Goal: Task Accomplishment & Management: Manage account settings

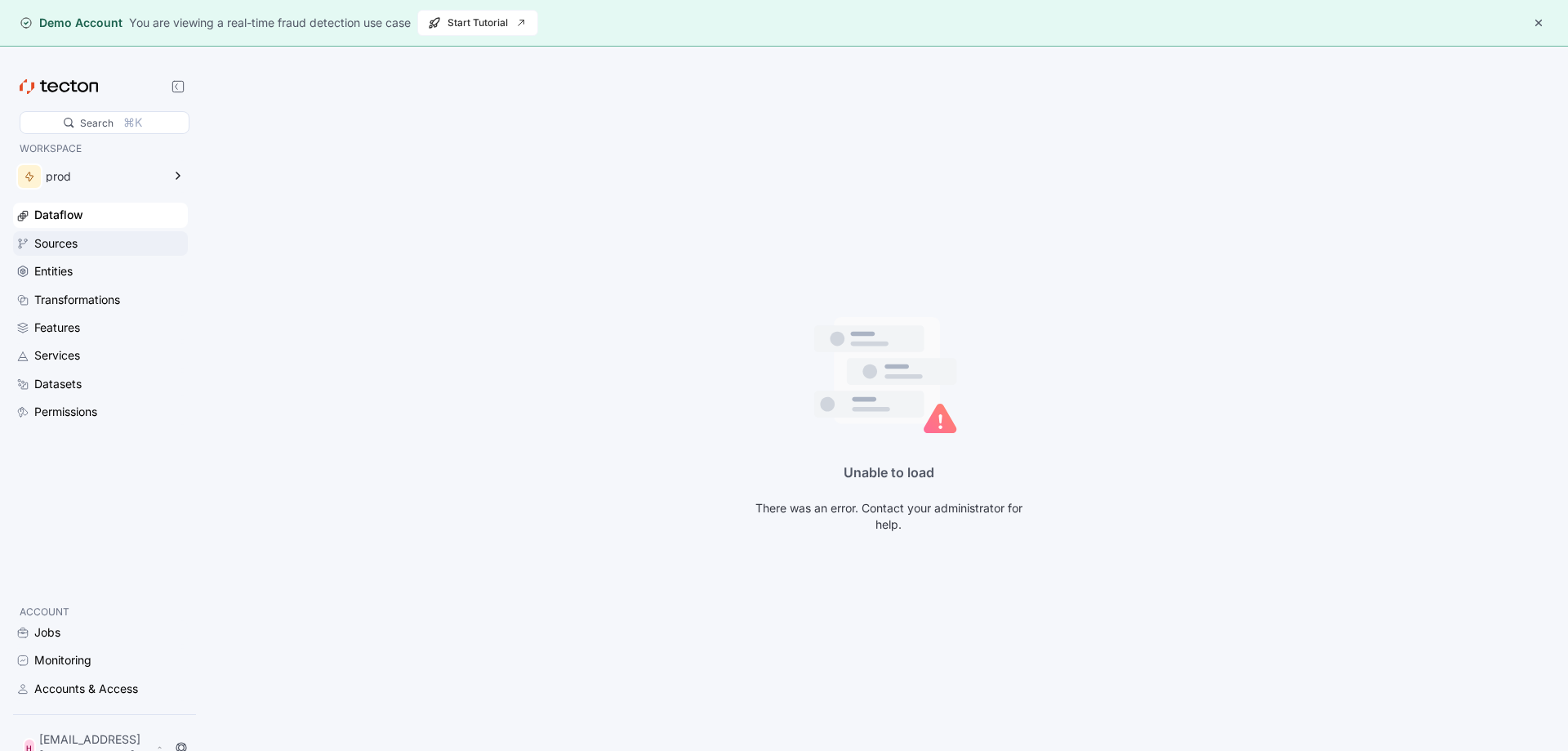
click at [73, 232] on div "Sources" at bounding box center [100, 243] width 175 height 25
click at [64, 698] on div "Accounts & Access" at bounding box center [85, 688] width 103 height 18
click at [1539, 27] on button "button" at bounding box center [1538, 22] width 20 height 20
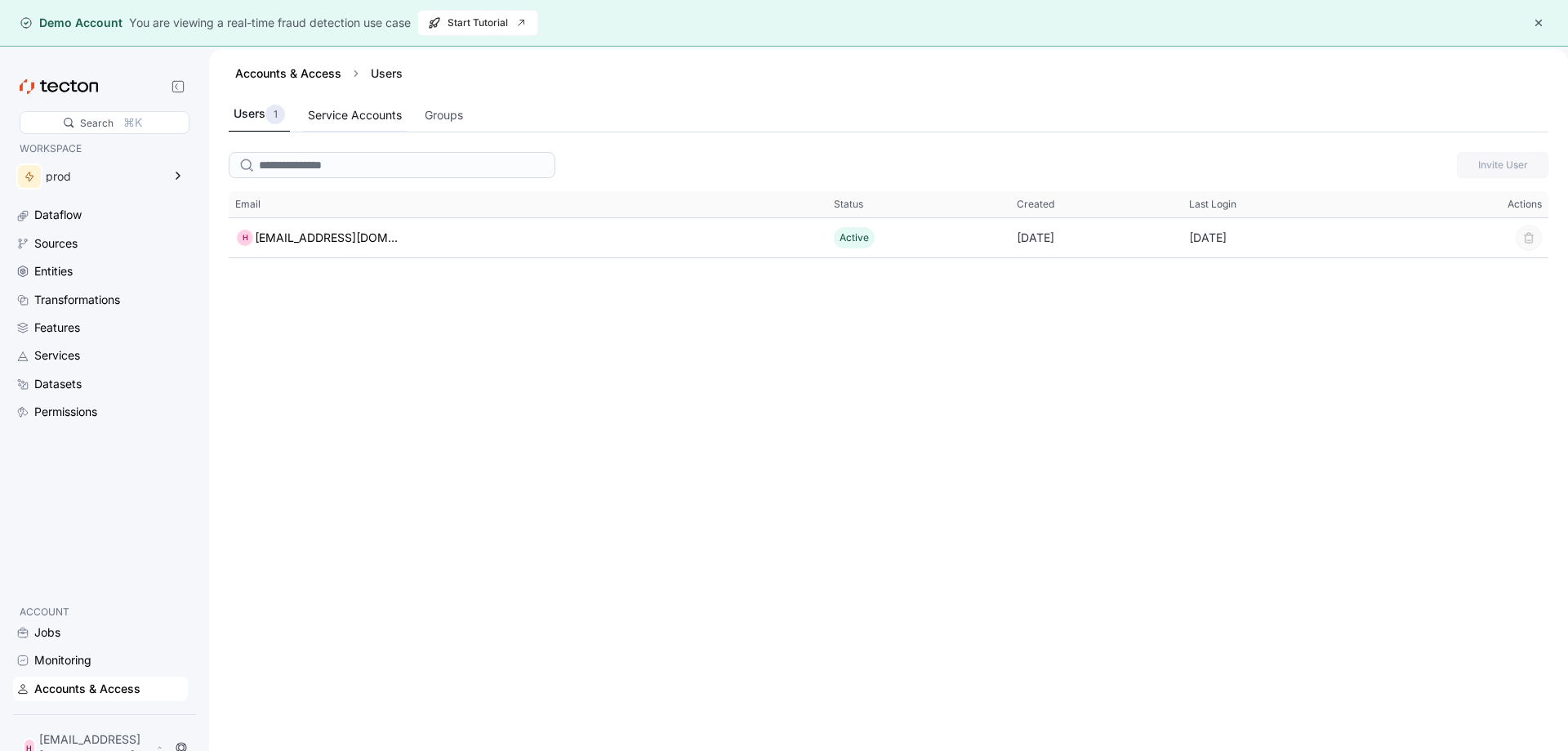
click at [360, 105] on div "Service Accounts" at bounding box center [354, 115] width 103 height 32
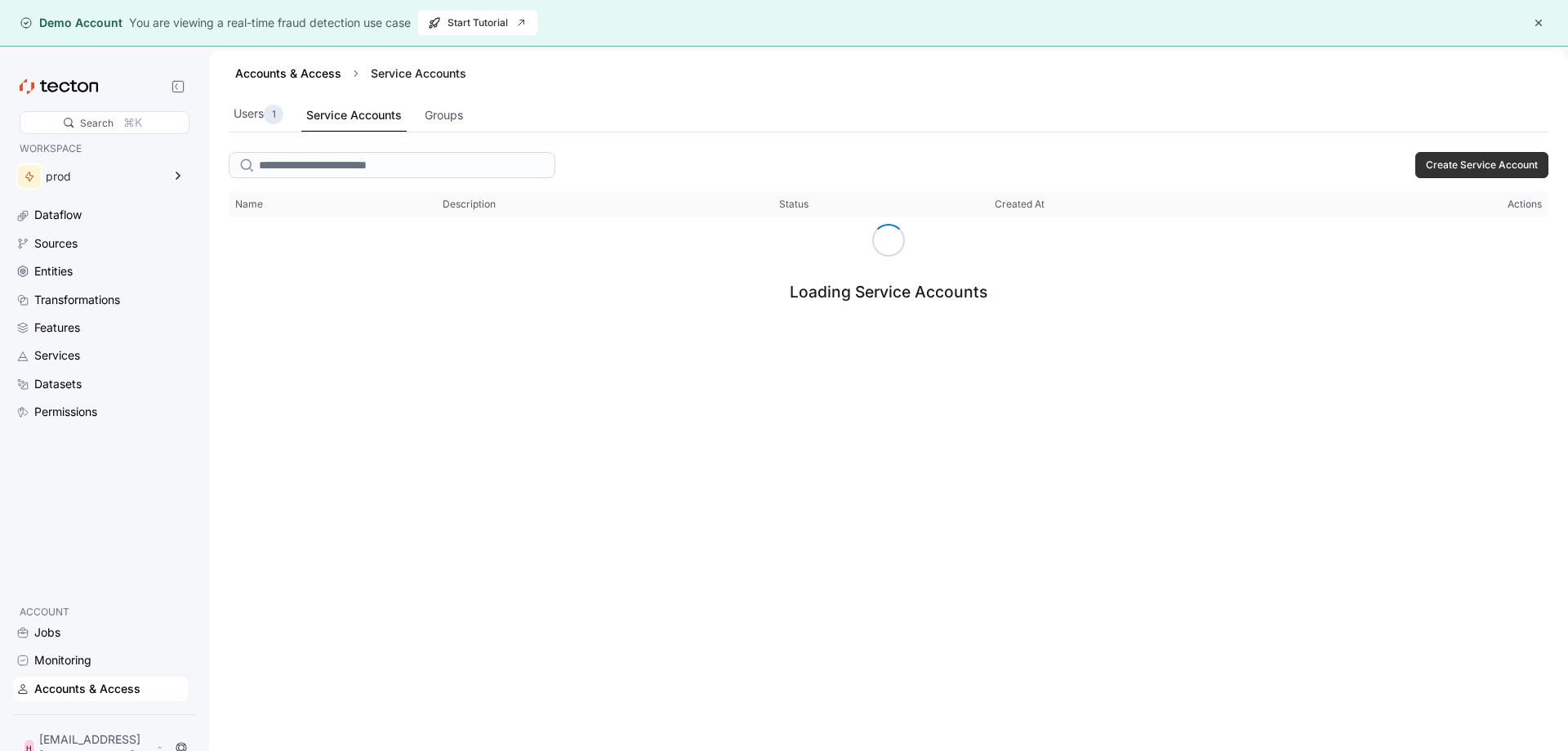
click at [1474, 150] on div "Create Service Account" at bounding box center [888, 165] width 1319 height 39
click at [1474, 160] on span "Create Service Account" at bounding box center [1481, 165] width 112 height 25
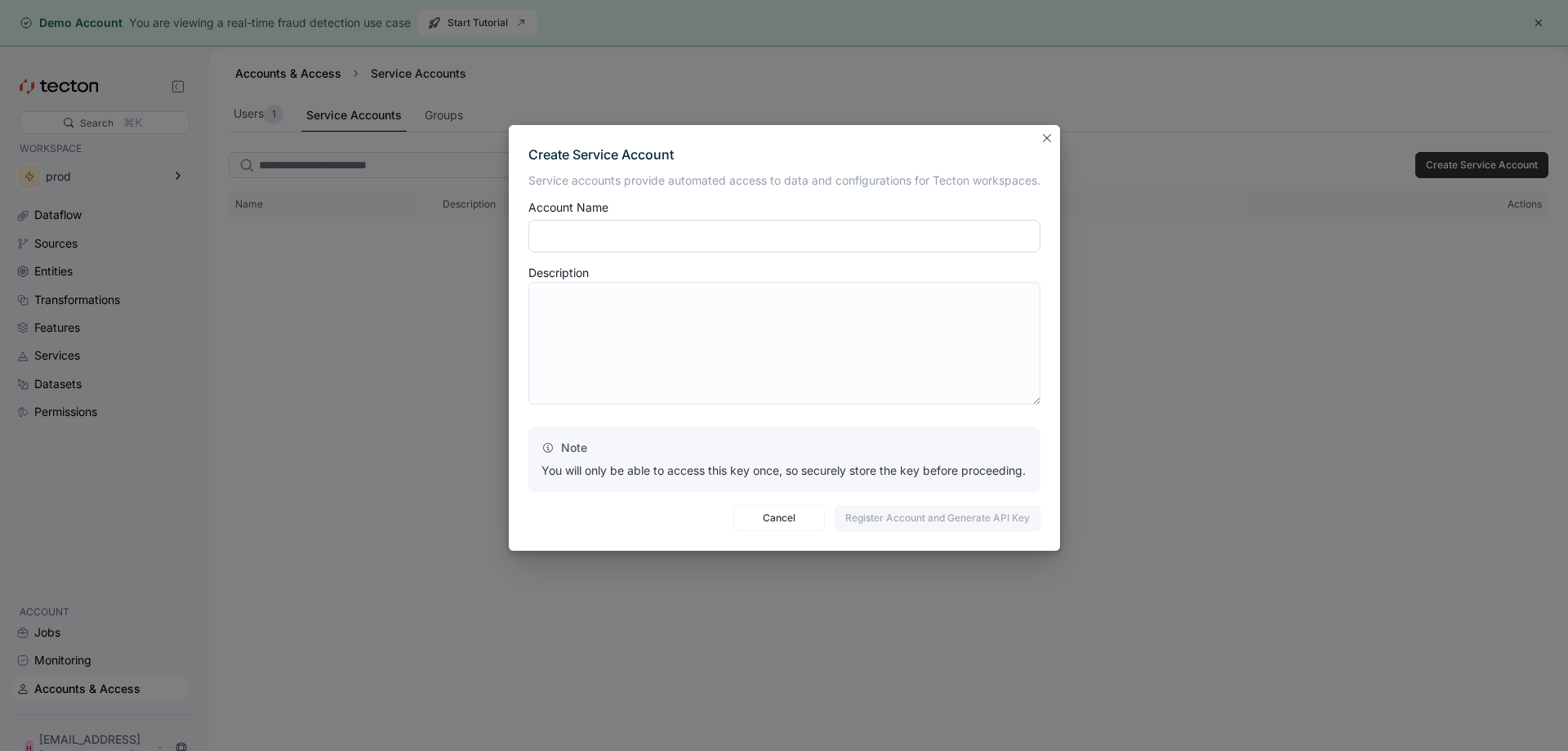
click at [734, 227] on input "text" at bounding box center [784, 236] width 512 height 32
type input "**********"
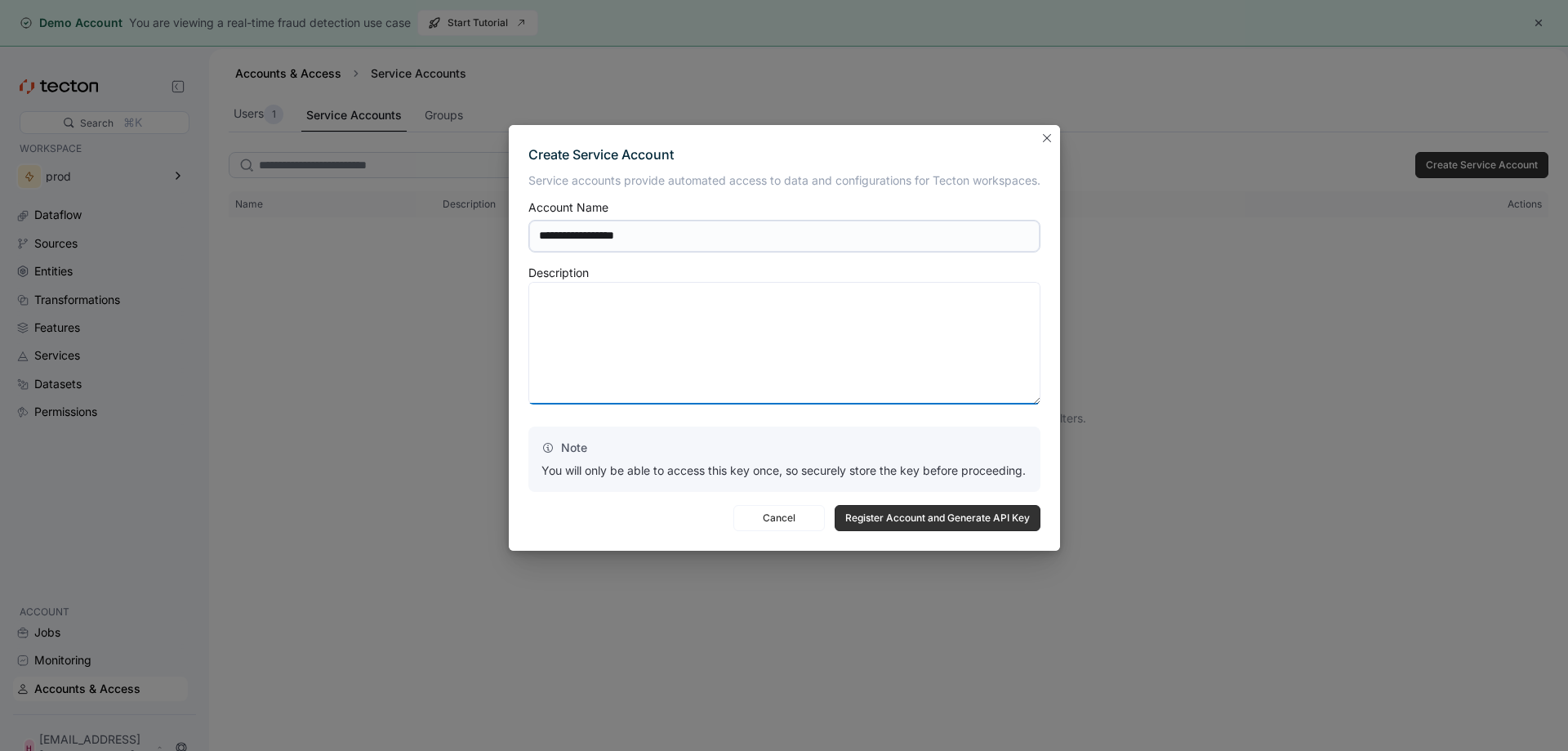
click at [695, 328] on textarea at bounding box center [784, 343] width 512 height 122
paste textarea "**********"
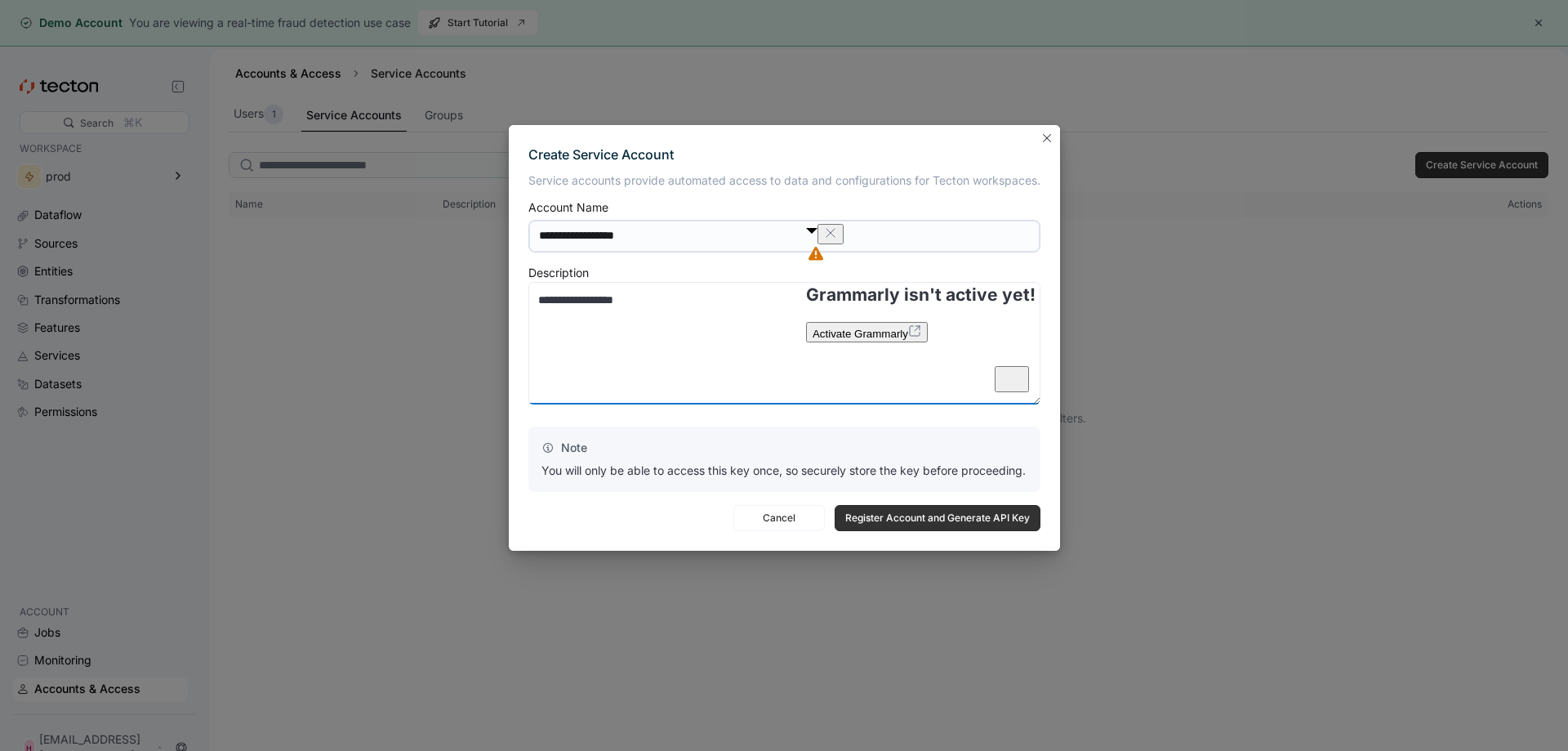
type textarea "**********"
click at [975, 514] on span "Register Account and Generate API Key" at bounding box center [938, 518] width 184 height 25
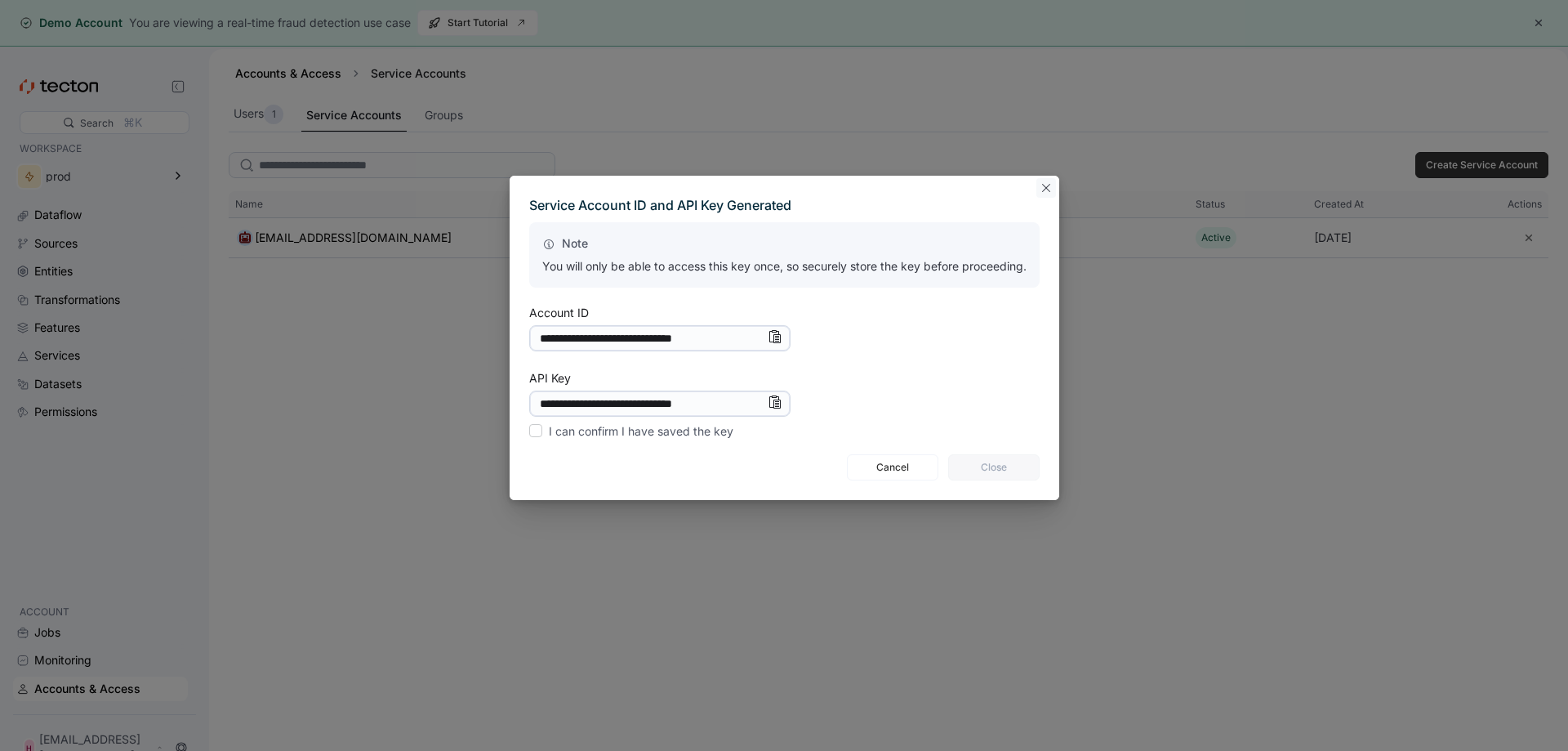
click at [1051, 186] on button "Closes this modal window" at bounding box center [1045, 187] width 20 height 20
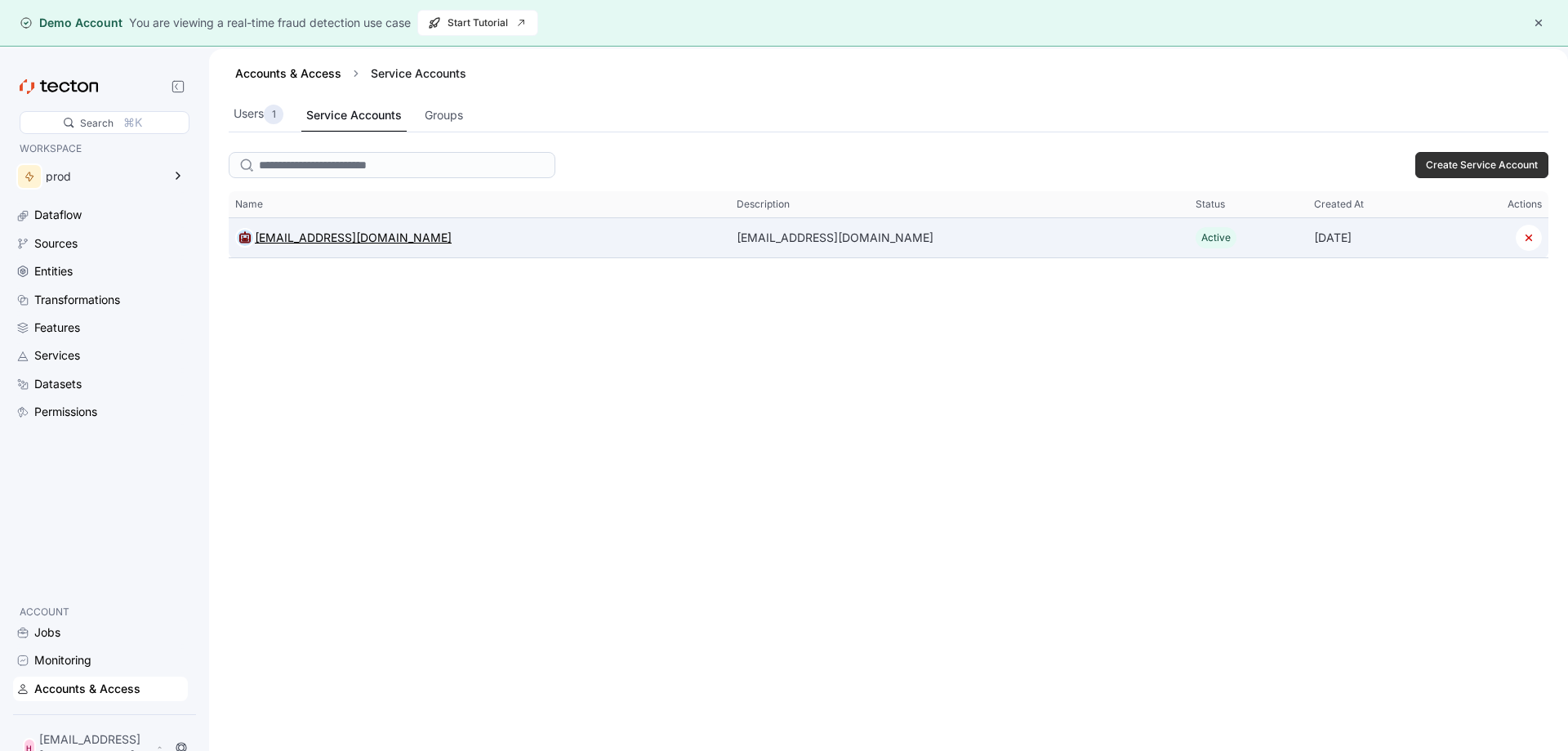
click at [306, 232] on div "[EMAIL_ADDRESS][DOMAIN_NAME]" at bounding box center [353, 238] width 196 height 20
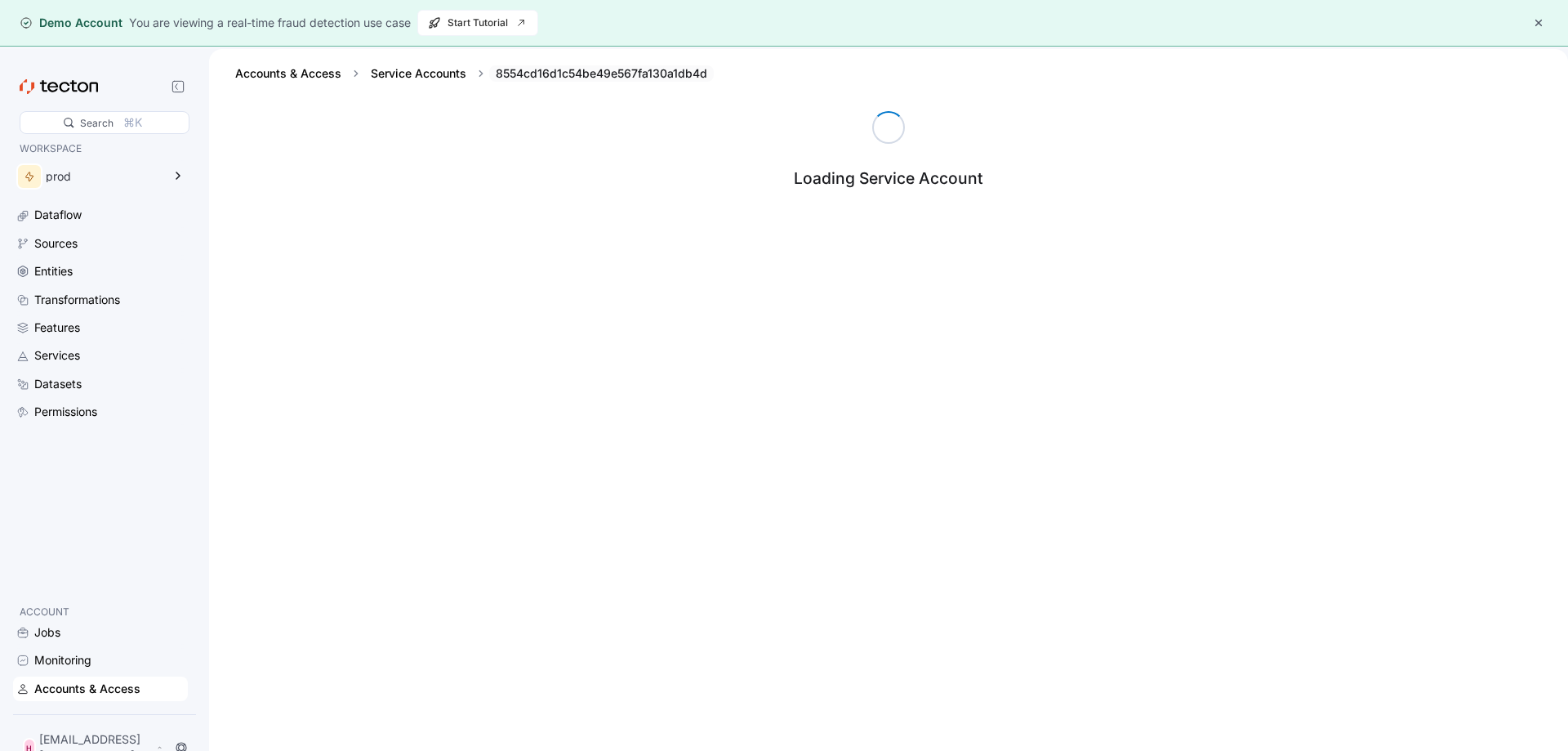
click at [531, 67] on div "8554cd16d1c54be49e567fa130a1db4d" at bounding box center [601, 73] width 225 height 16
click at [545, 77] on div "8554cd16d1c54be49e567fa130a1db4d" at bounding box center [601, 73] width 225 height 16
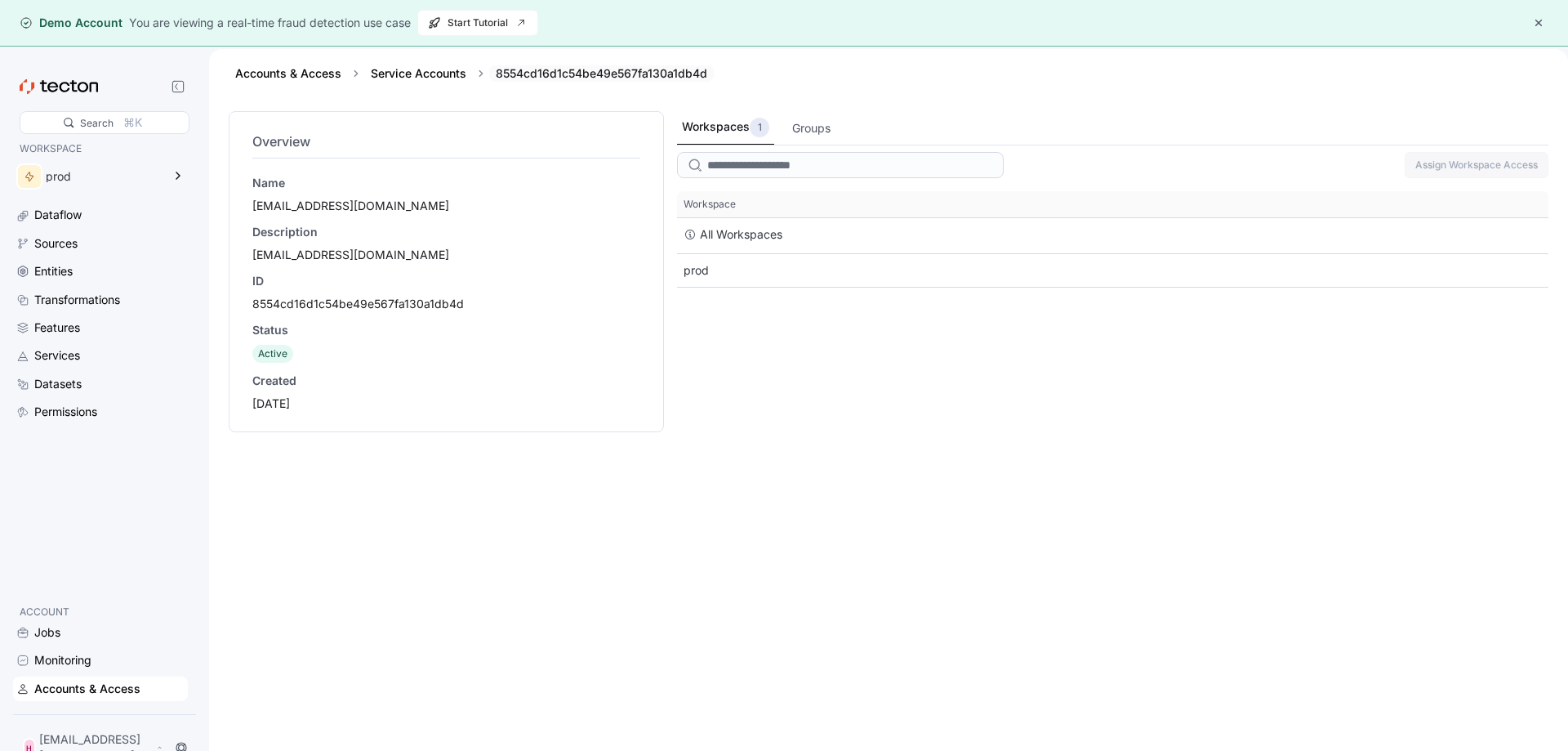
click at [545, 77] on div "8554cd16d1c54be49e567fa130a1db4d" at bounding box center [601, 73] width 225 height 16
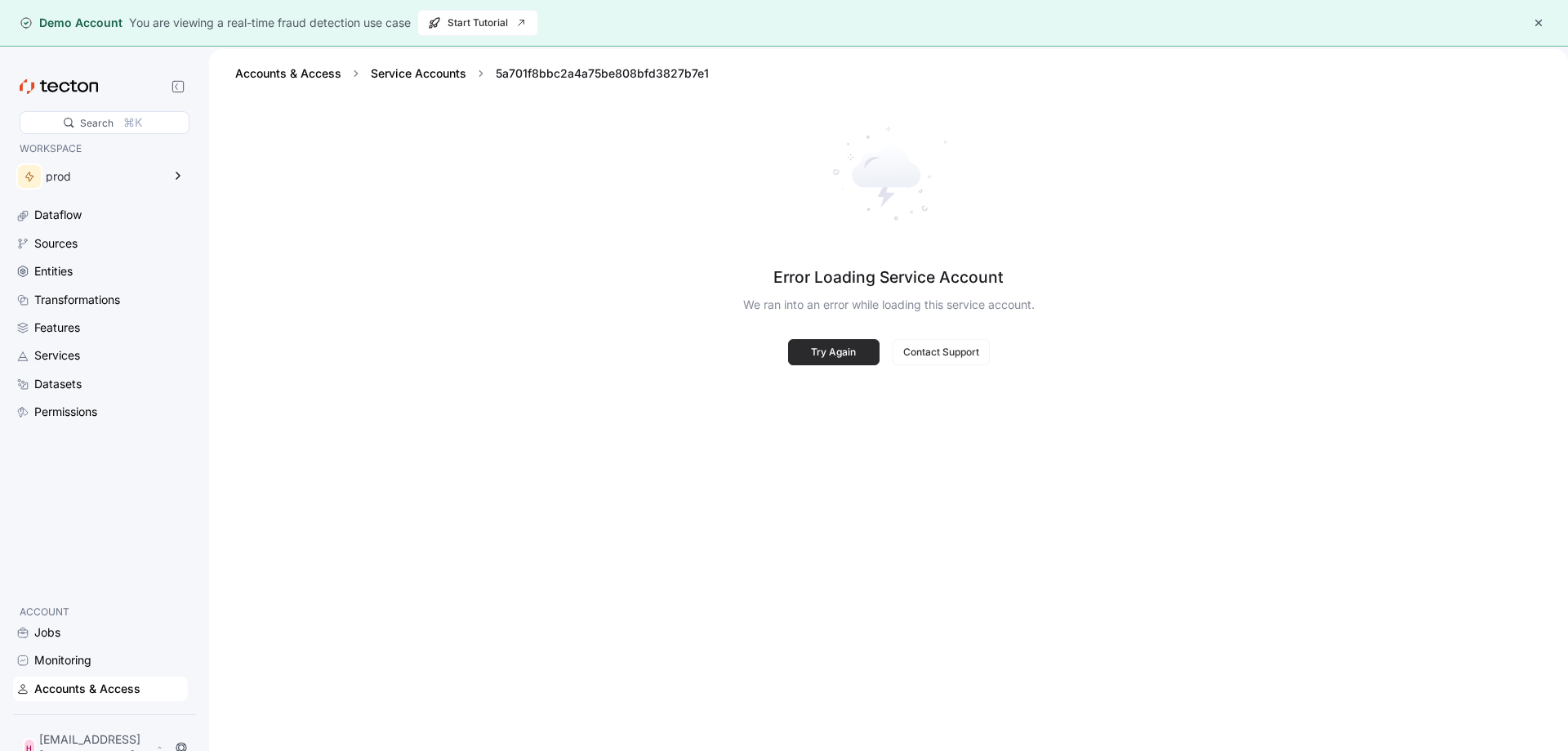
click at [850, 363] on span "Try Again" at bounding box center [834, 352] width 70 height 25
